Goal: Task Accomplishment & Management: Use online tool/utility

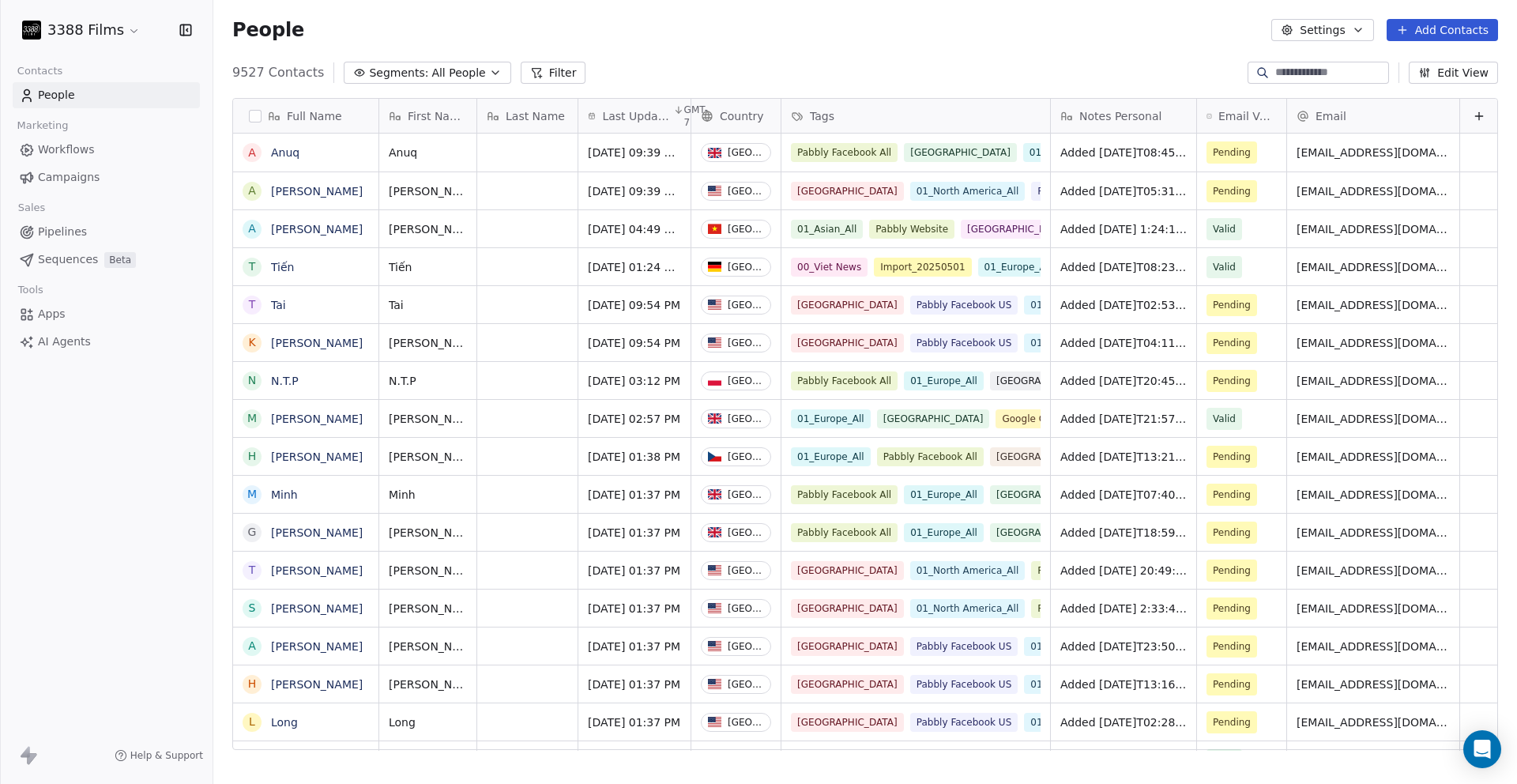
scroll to position [678, 1292]
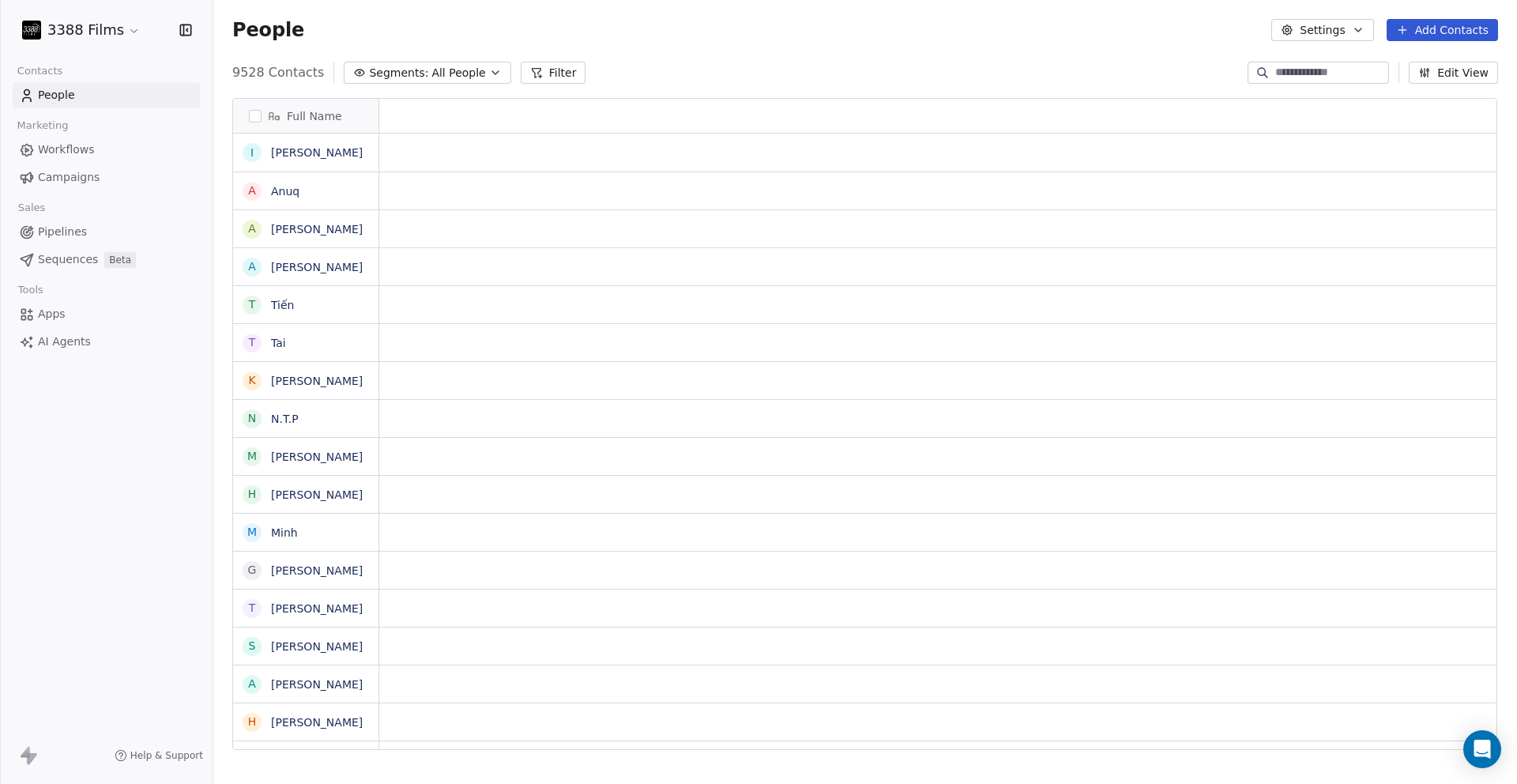
scroll to position [678, 1292]
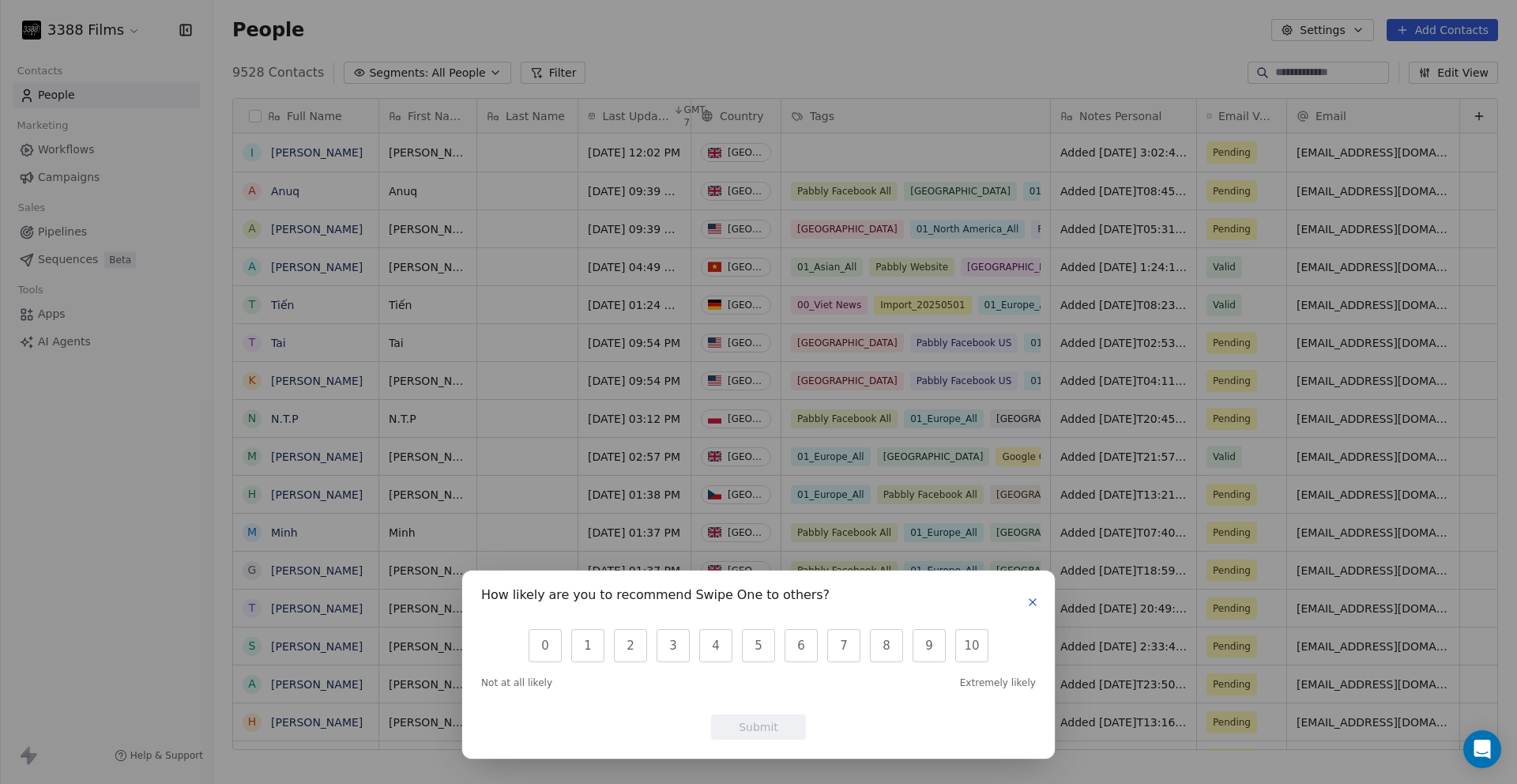
click at [84, 28] on div "How likely are you to recommend Swipe One to others? 0 1 2 3 4 5 6 7 8 9 10 Not…" at bounding box center [758, 392] width 1517 height 784
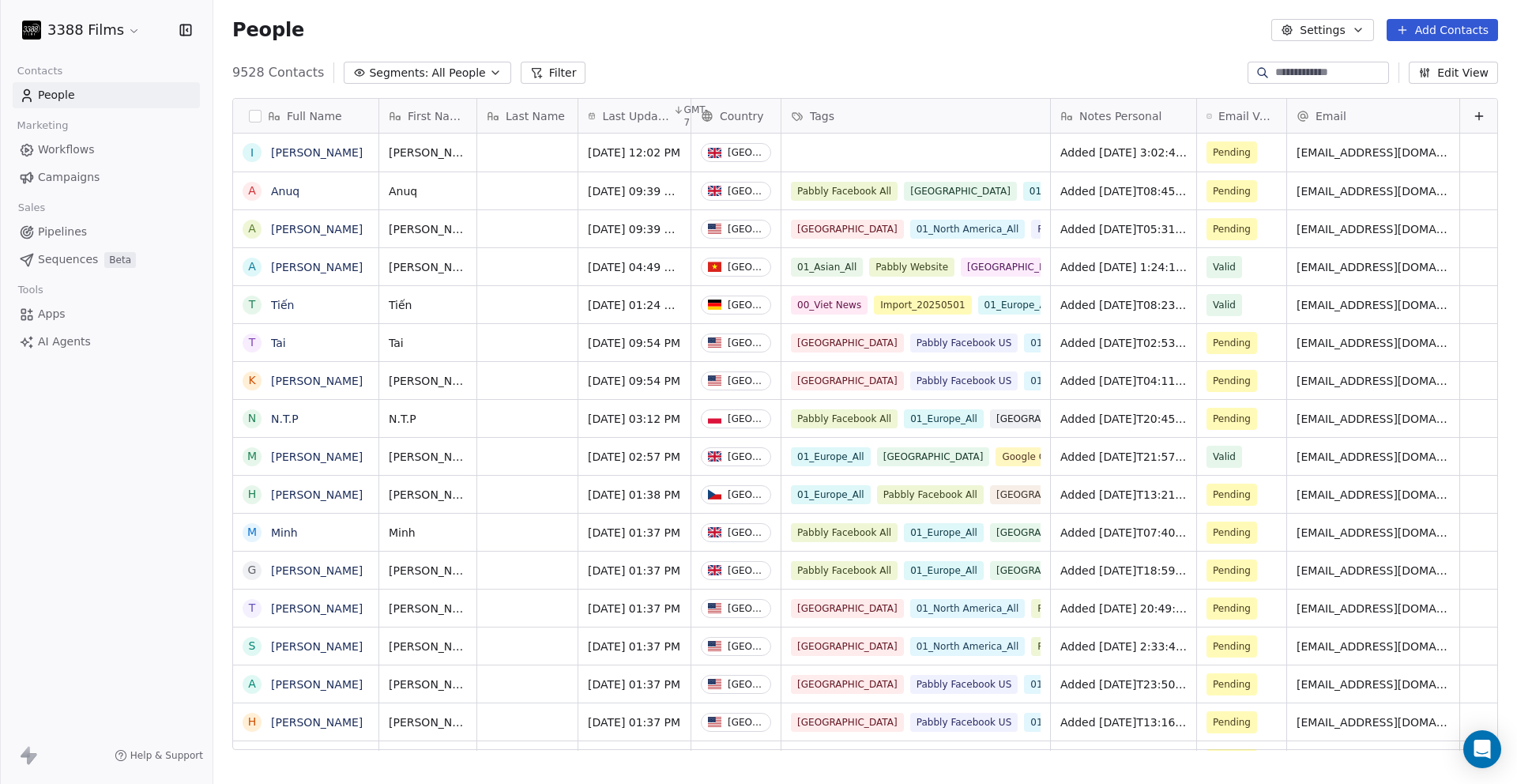
click at [865, 61] on div "9528 Contacts Segments: All People Filter Edit View" at bounding box center [865, 73] width 1304 height 25
click at [898, 153] on div "grid" at bounding box center [916, 152] width 269 height 38
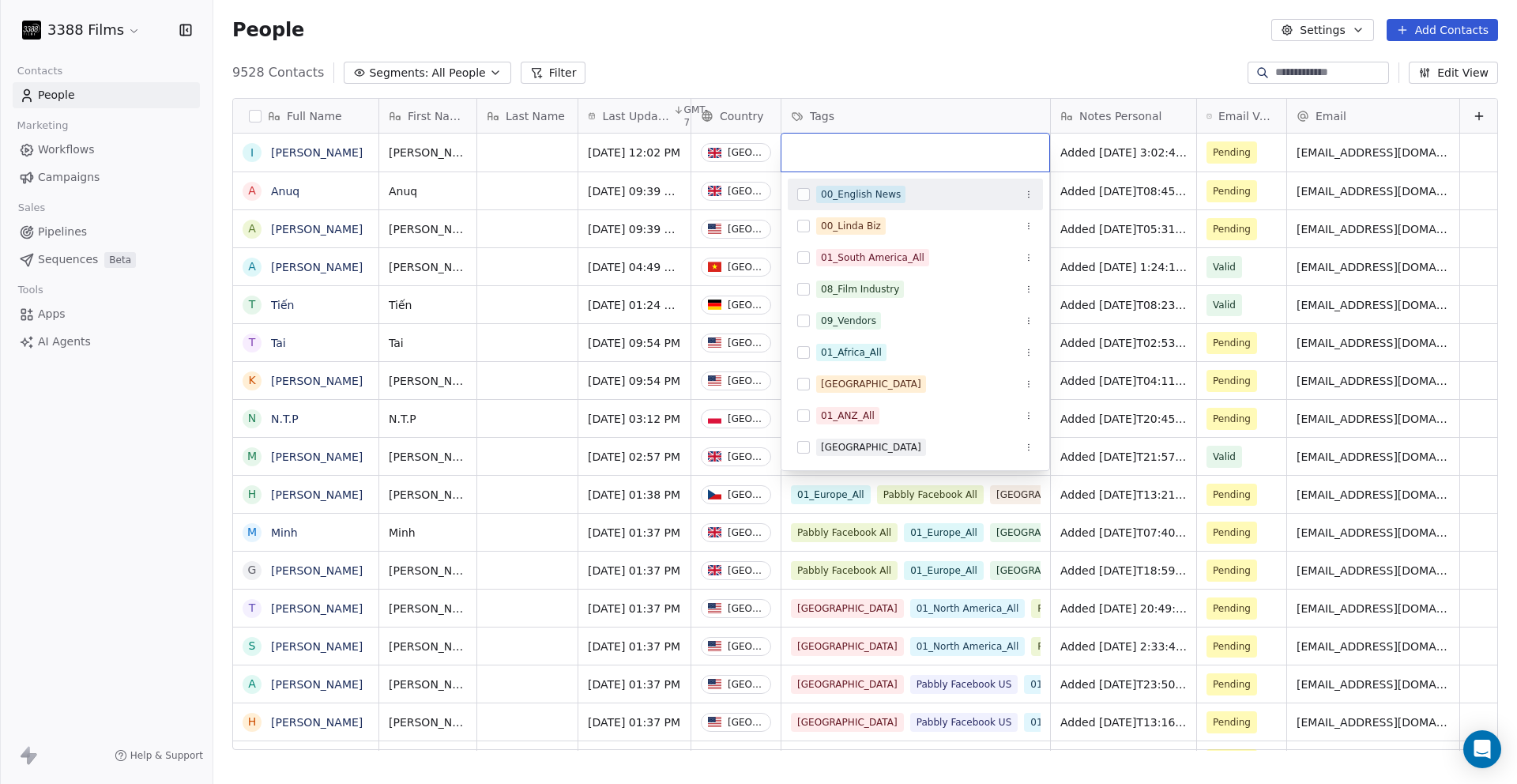
click at [1152, 154] on html "3388 Films Contacts People Marketing Workflows Campaigns Sales Pipelines Sequen…" at bounding box center [758, 392] width 1517 height 784
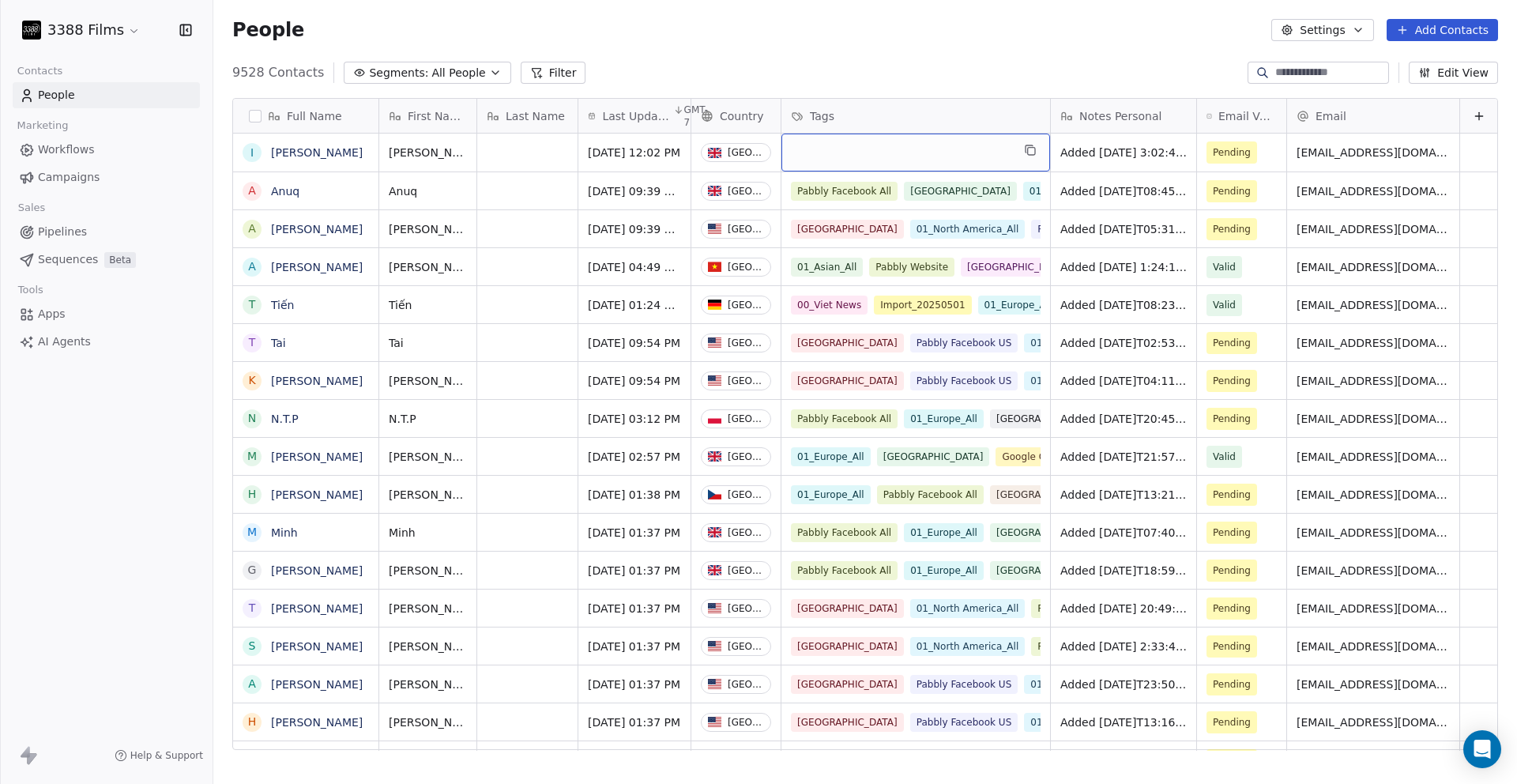
click at [939, 142] on div "grid" at bounding box center [916, 152] width 269 height 38
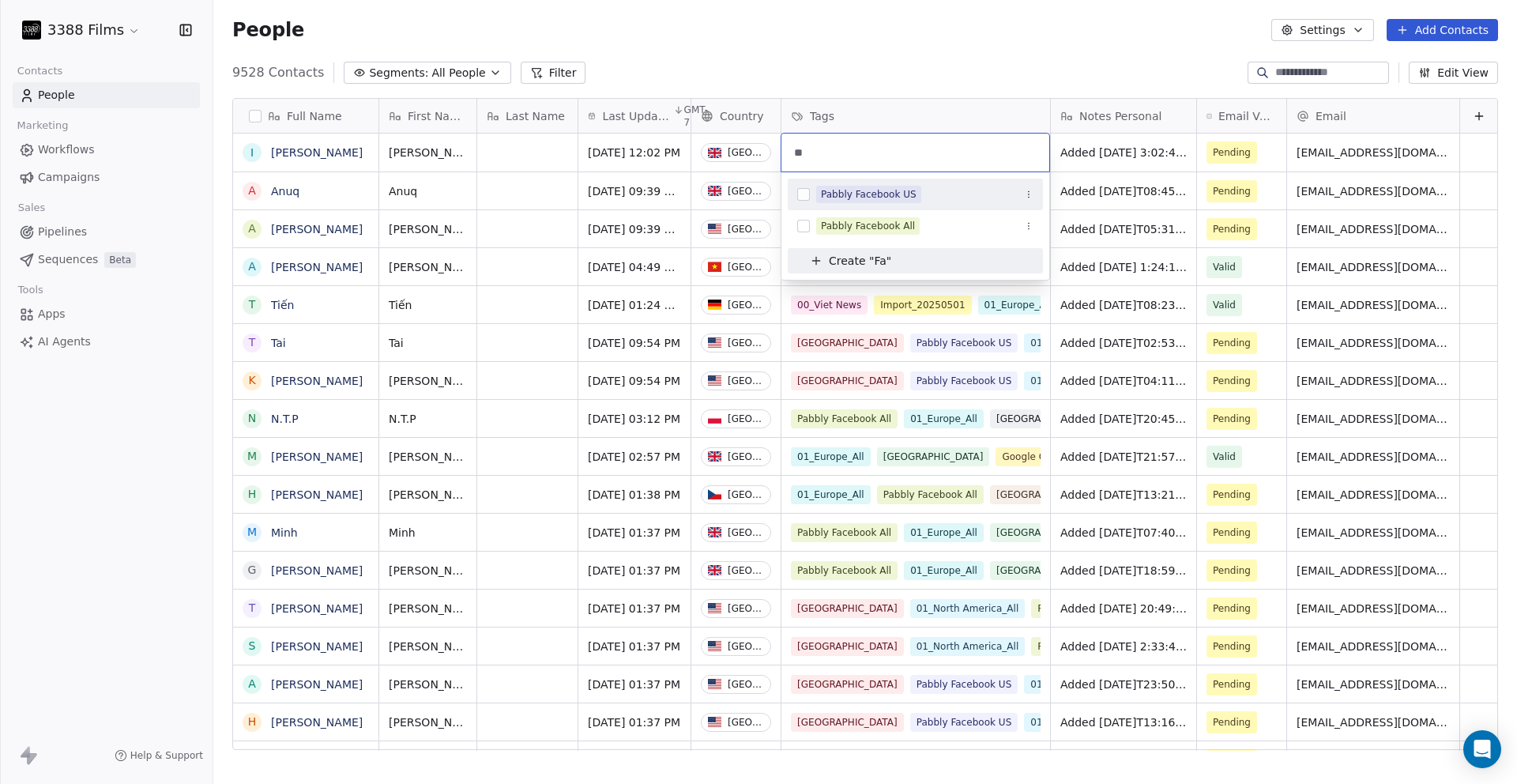
type input "**"
click at [931, 184] on div "Pabbly Facebook US" at bounding box center [915, 195] width 255 height 25
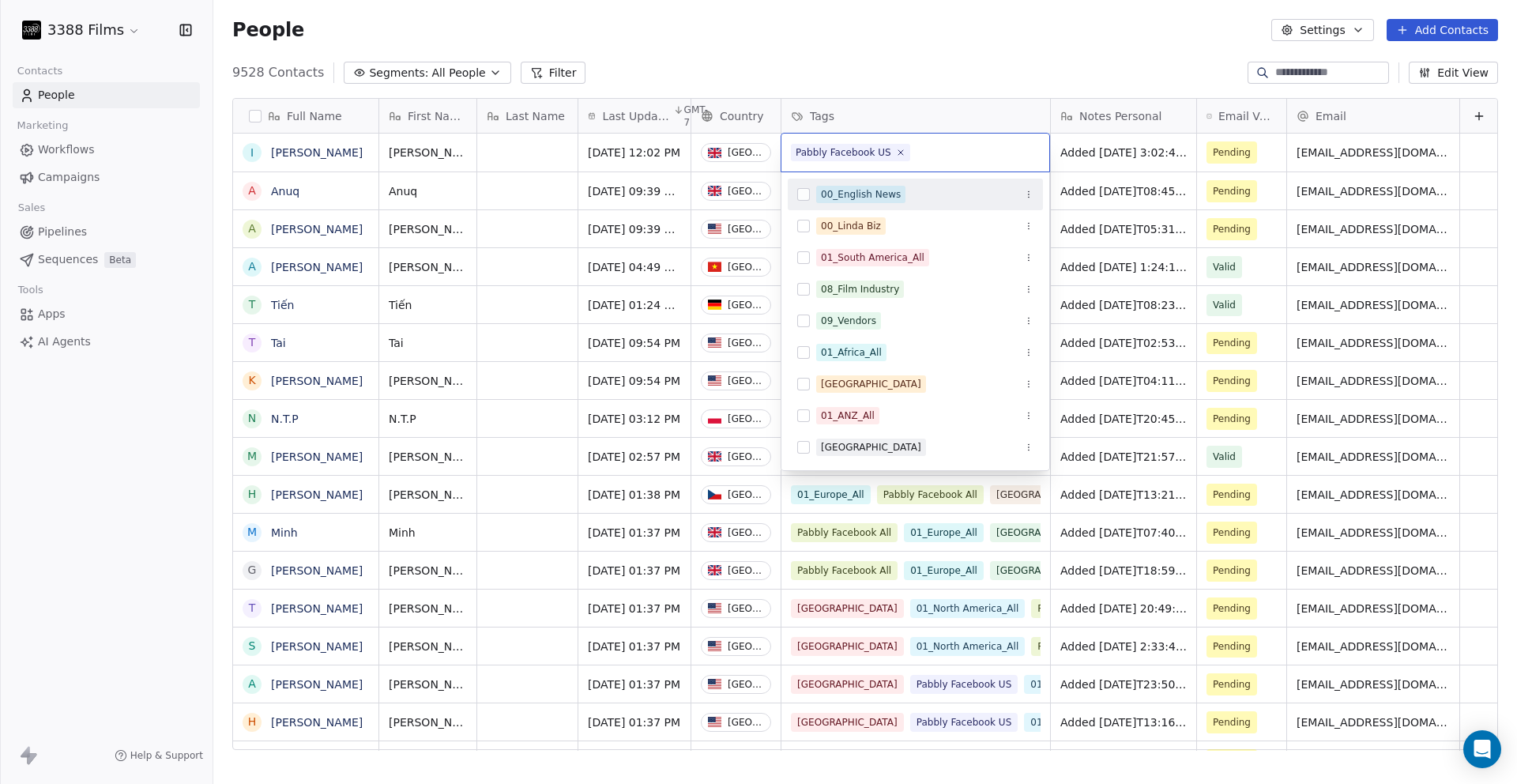
click at [1122, 165] on html "3388 Films Contacts People Marketing Workflows Campaigns Sales Pipelines Sequen…" at bounding box center [758, 392] width 1517 height 784
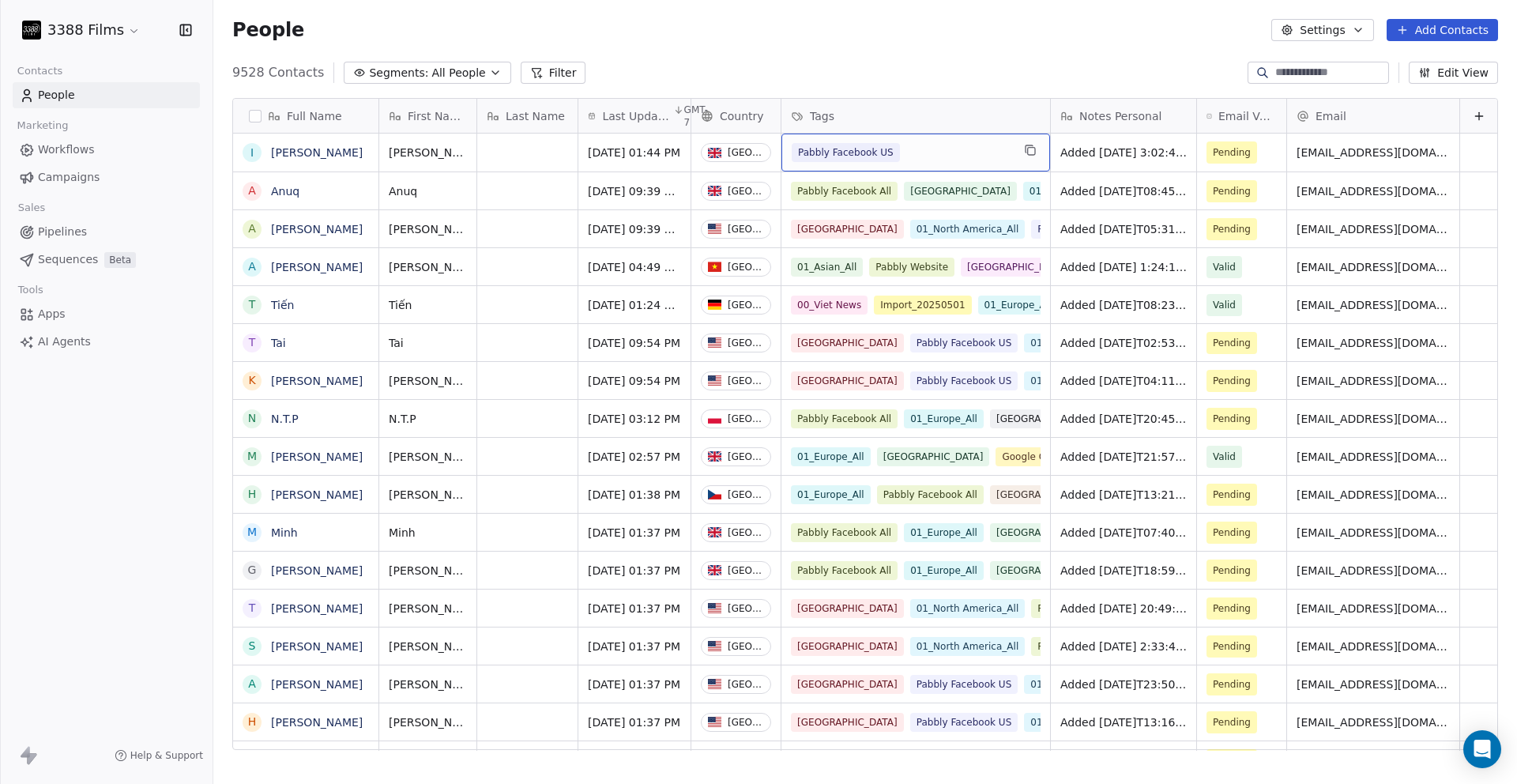
click at [941, 150] on div "Pabbly Facebook US" at bounding box center [902, 152] width 220 height 19
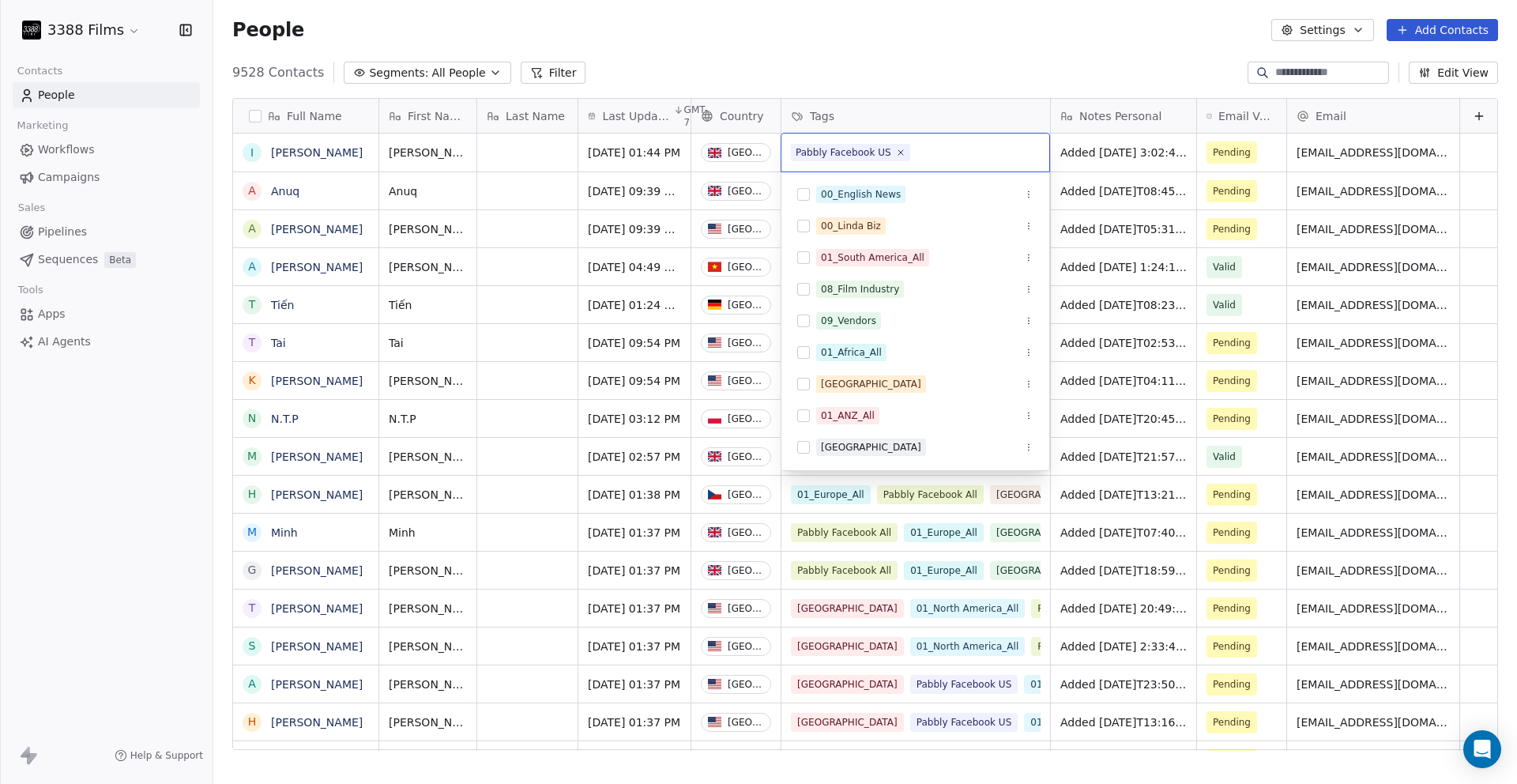
click at [941, 150] on input "text" at bounding box center [976, 152] width 127 height 18
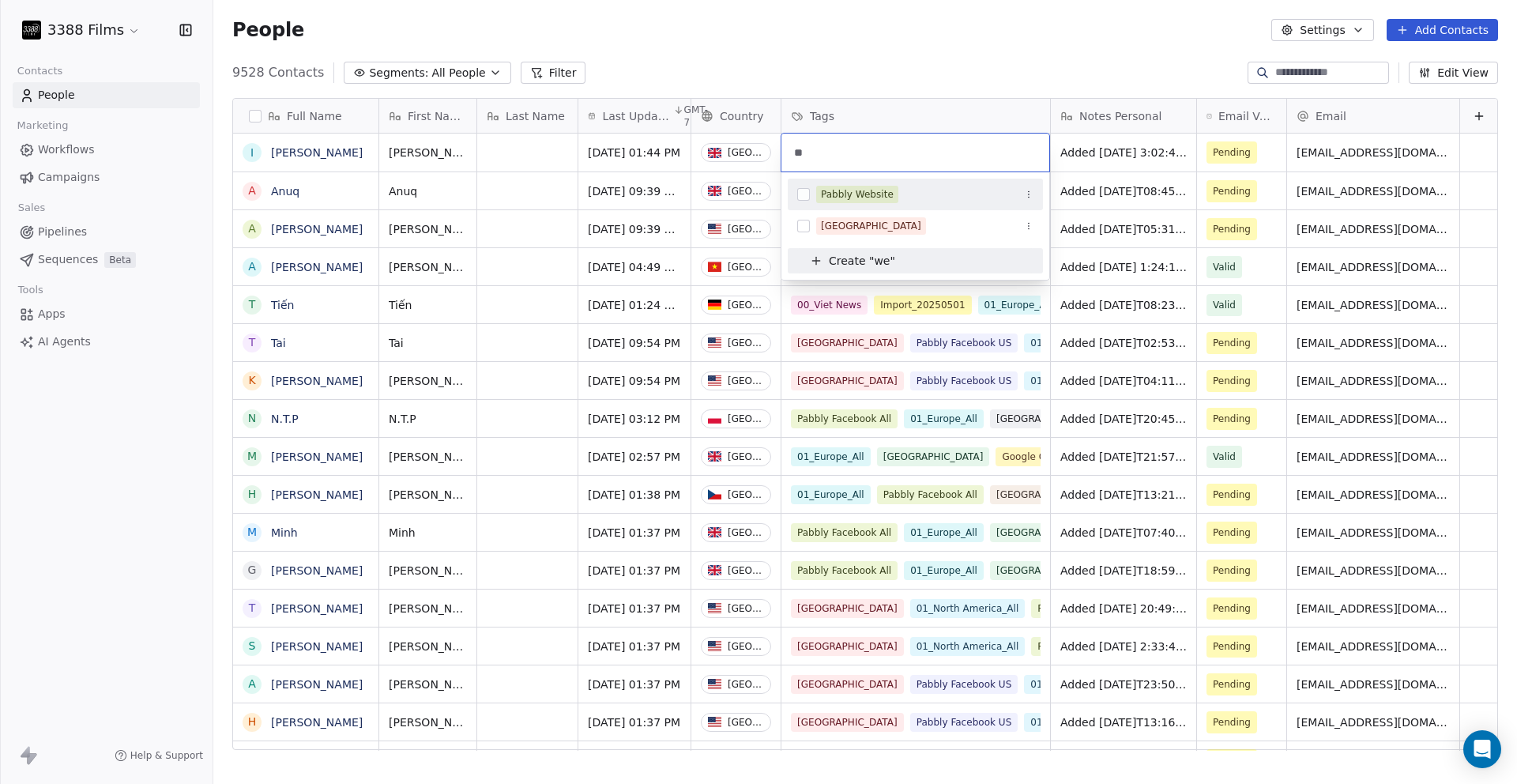
type input "**"
click at [897, 191] on div "Pabbly Website" at bounding box center [924, 194] width 217 height 18
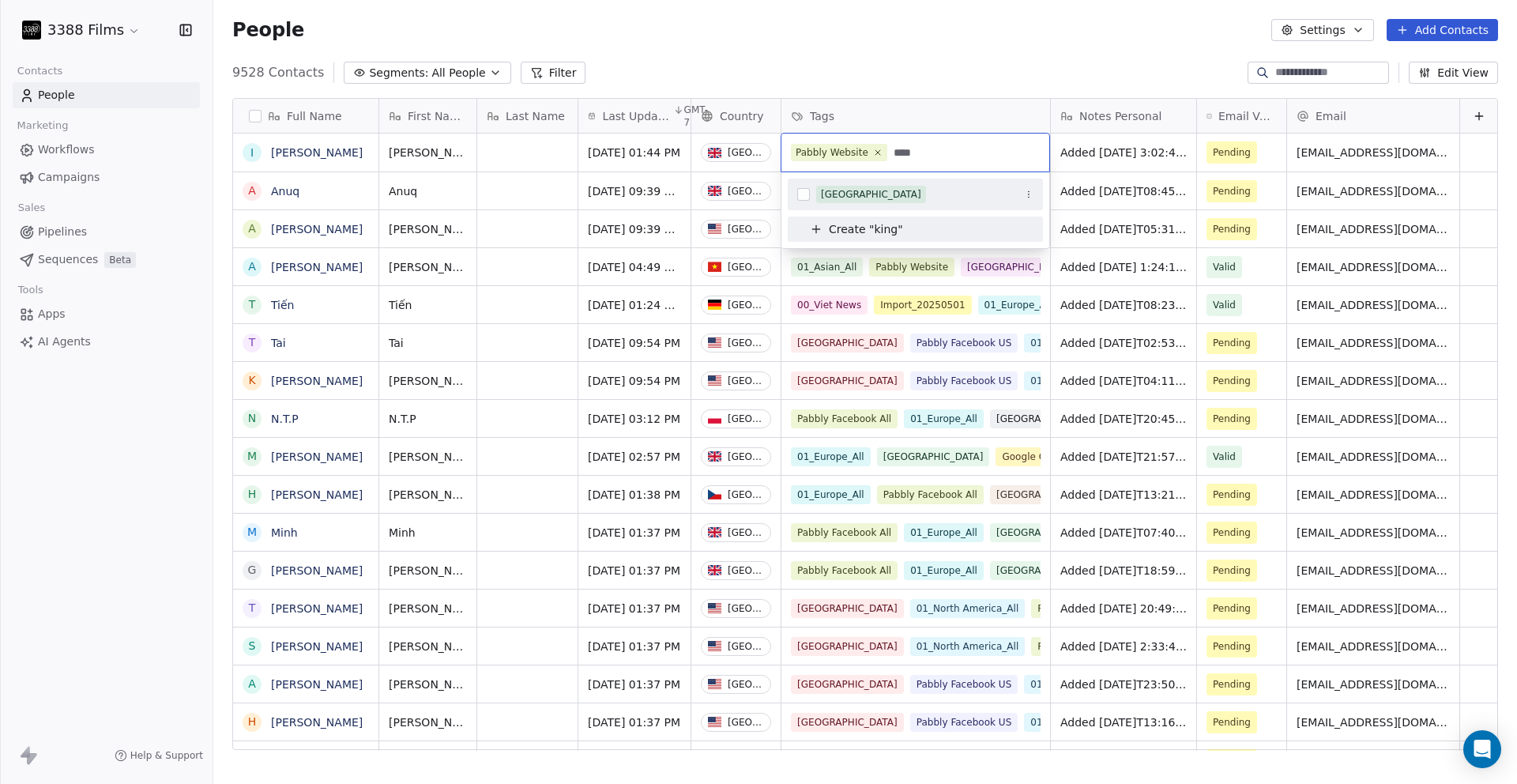
type input "****"
click at [858, 198] on div "[GEOGRAPHIC_DATA]" at bounding box center [871, 194] width 101 height 14
type input "**"
click at [853, 206] on div "01_Europe_All" at bounding box center [855, 213] width 67 height 14
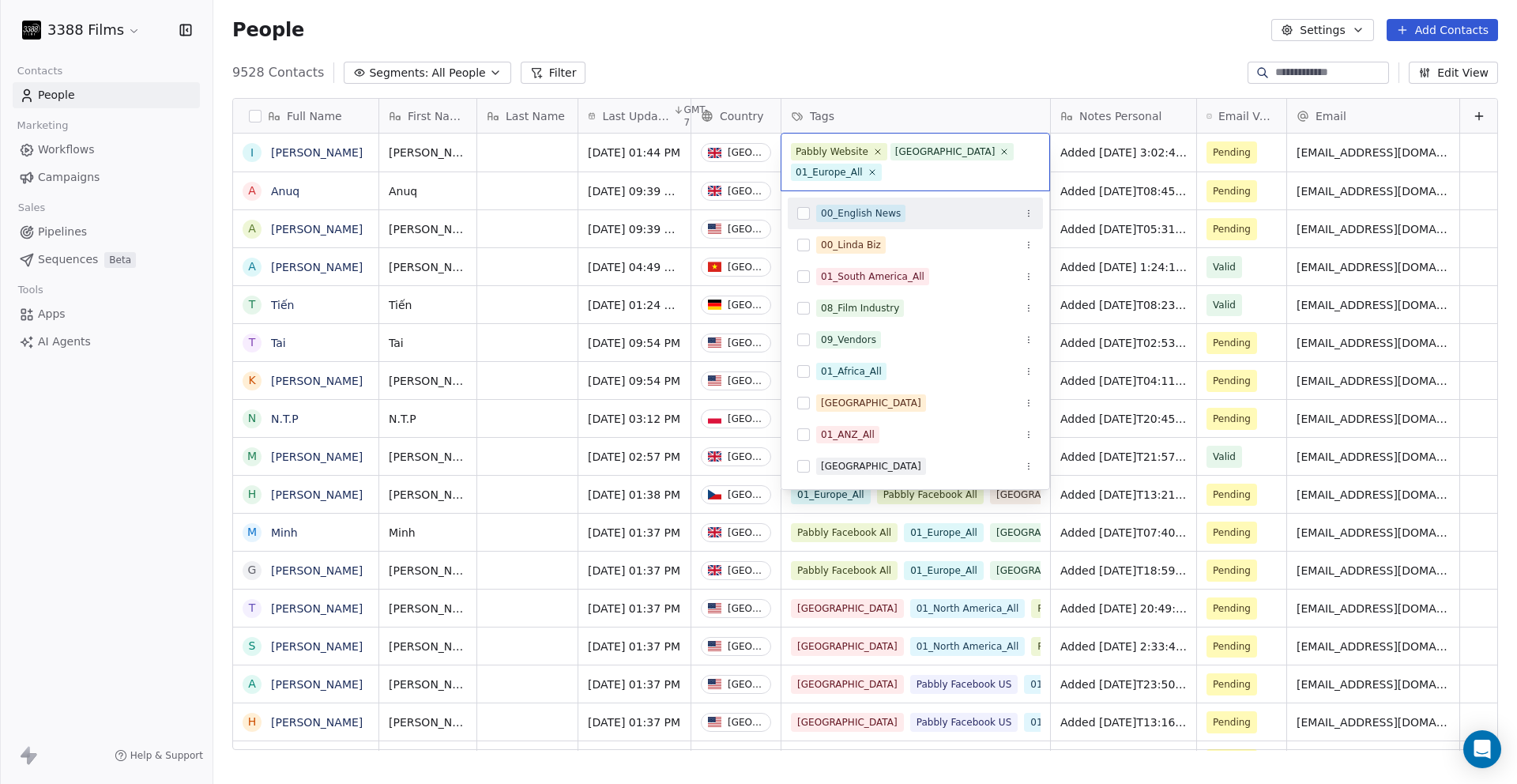
click at [868, 42] on html "3388 Films Contacts People Marketing Workflows Campaigns Sales Pipelines Sequen…" at bounding box center [758, 392] width 1517 height 784
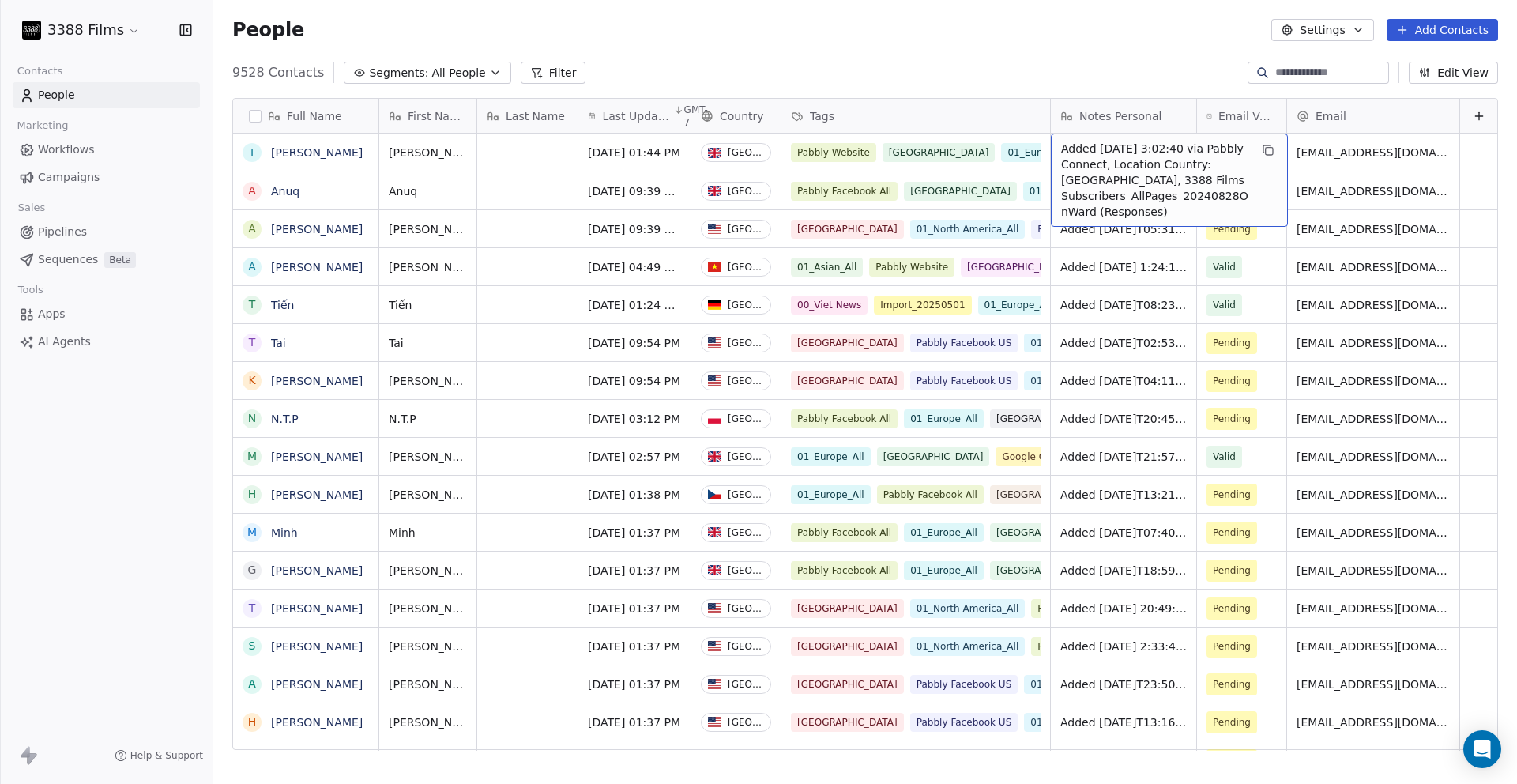
click at [1009, 44] on div "People Settings Add Contacts" at bounding box center [865, 30] width 1304 height 60
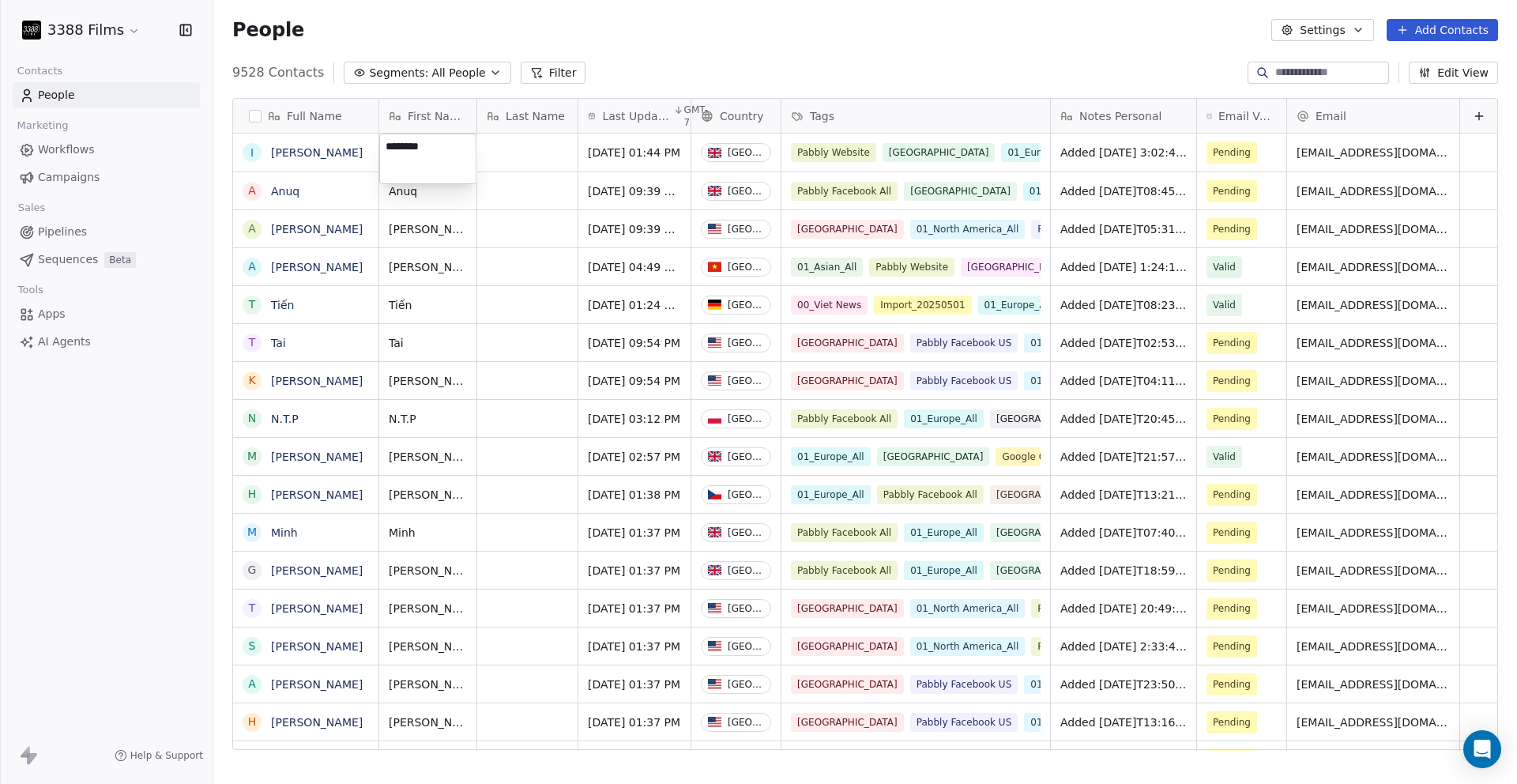
drag, startPoint x: 389, startPoint y: 149, endPoint x: 375, endPoint y: 142, distance: 15.7
click at [375, 142] on html "3388 Films Contacts People Marketing Workflows Campaigns Sales Pipelines Sequen…" at bounding box center [758, 392] width 1517 height 784
type textarea "********"
click at [923, 52] on div "People Settings Add Contacts" at bounding box center [865, 30] width 1304 height 60
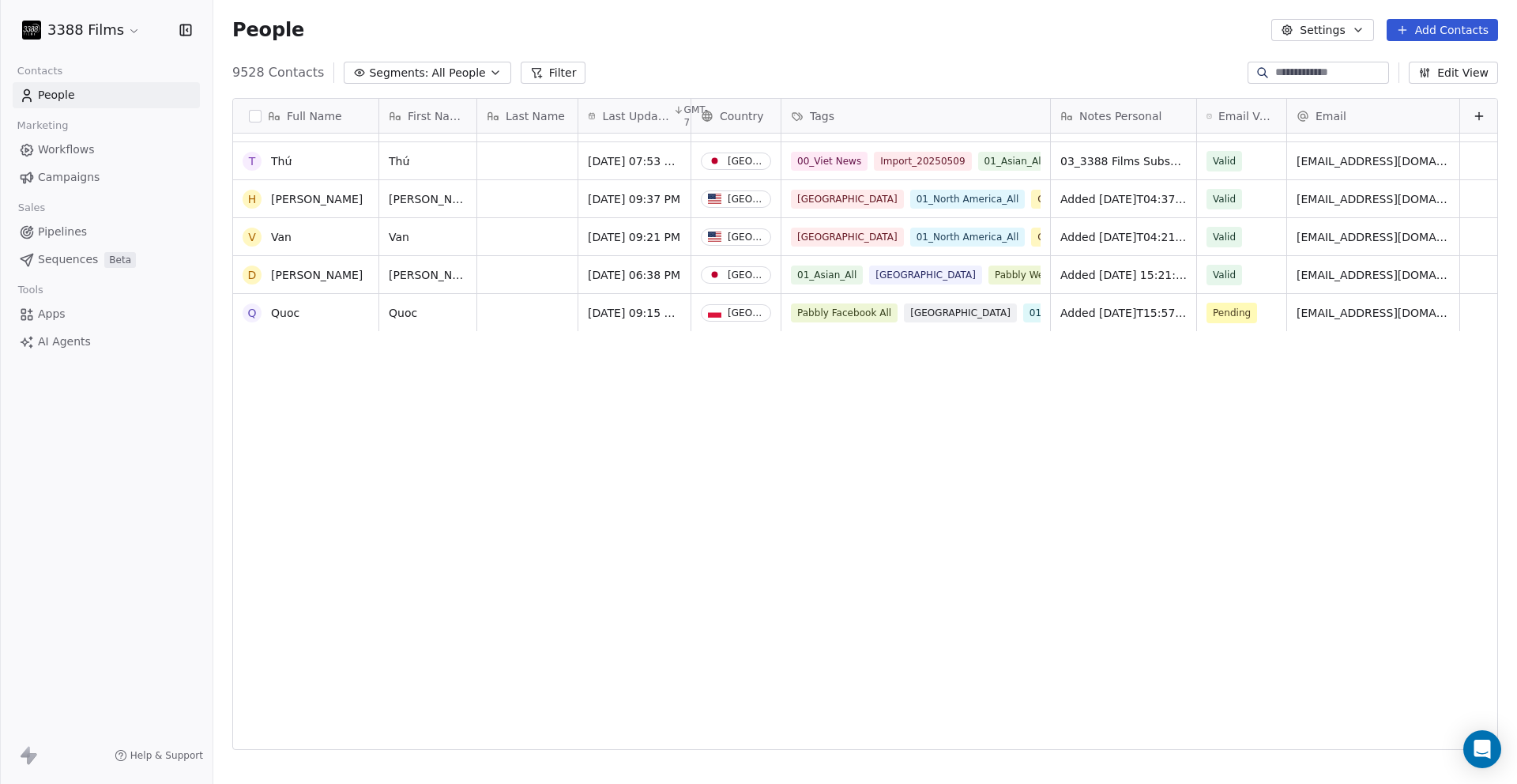
scroll to position [0, 0]
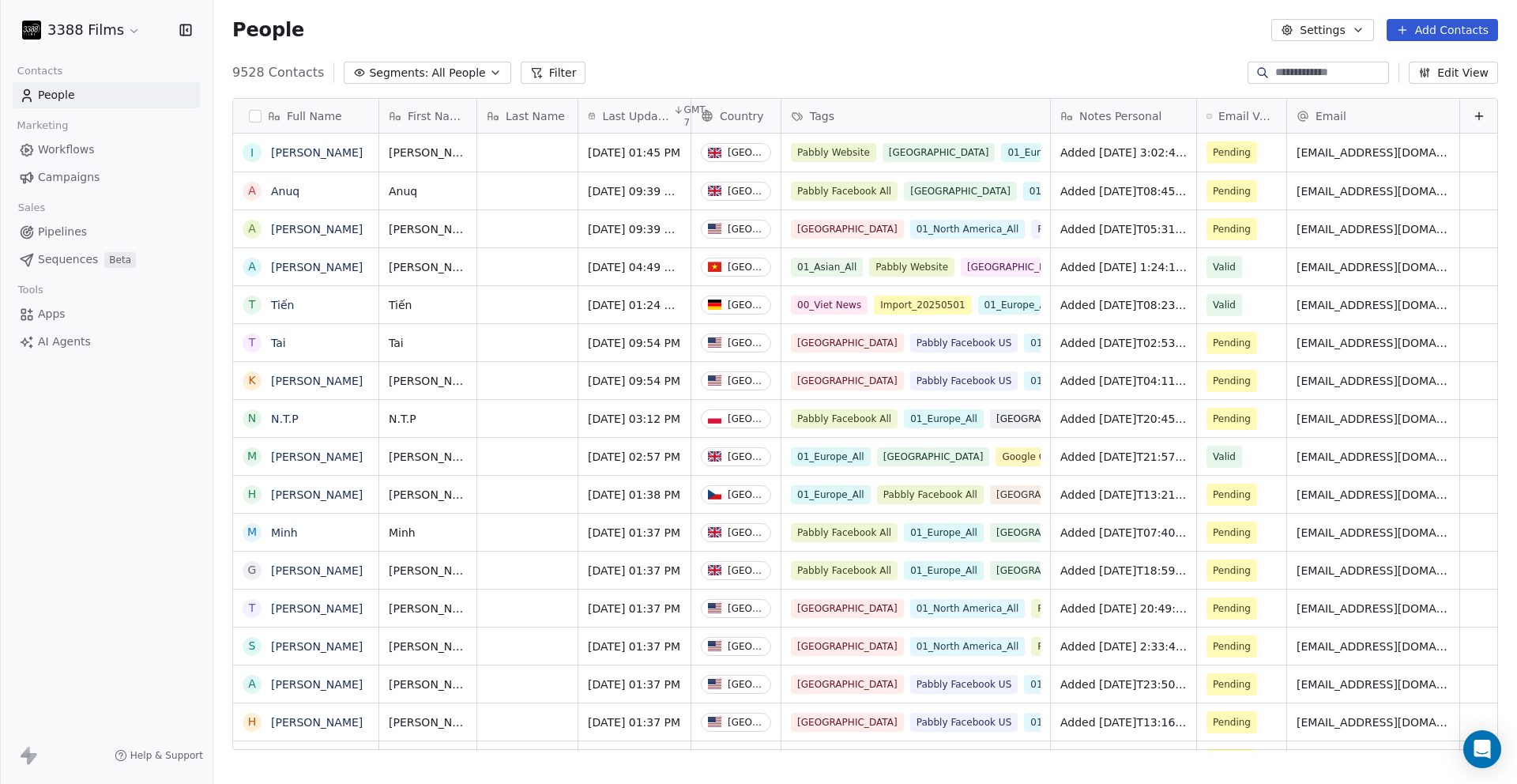
click at [830, 52] on div "People Settings Add Contacts" at bounding box center [865, 30] width 1304 height 60
